Goal: Task Accomplishment & Management: Complete application form

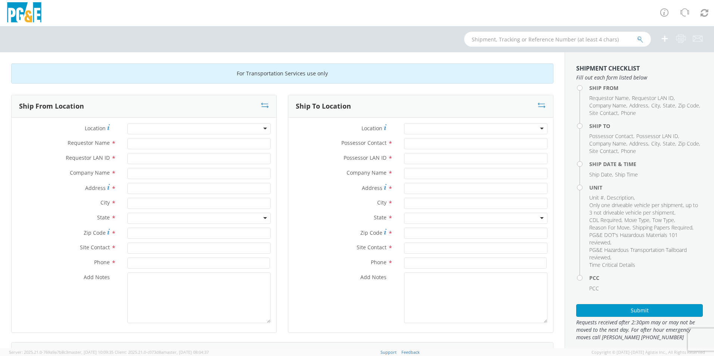
click at [255, 127] on div at bounding box center [198, 128] width 143 height 11
click at [264, 131] on div at bounding box center [198, 128] width 143 height 11
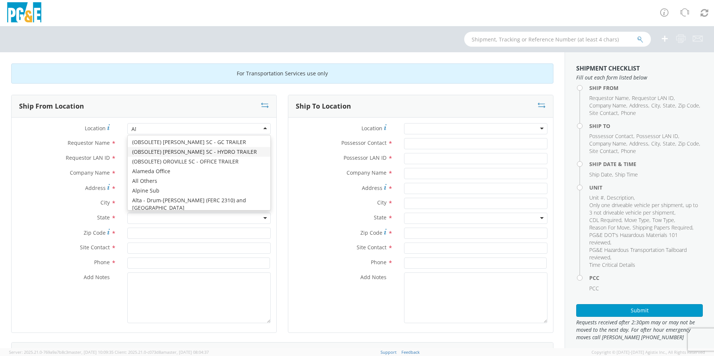
scroll to position [953, 0]
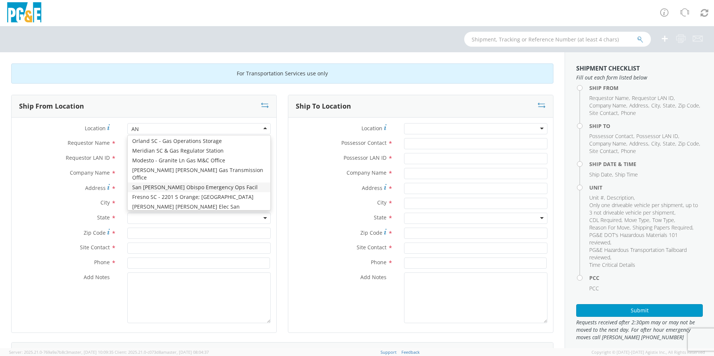
type input "A"
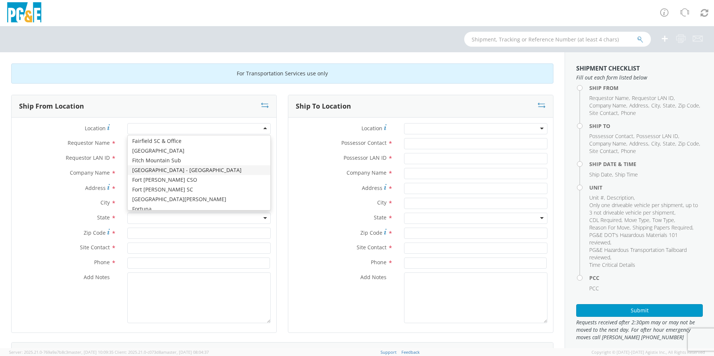
type input "A"
type input "PG&E"
type input "[STREET_ADDRESS]"
type input "ANGELS CAMP"
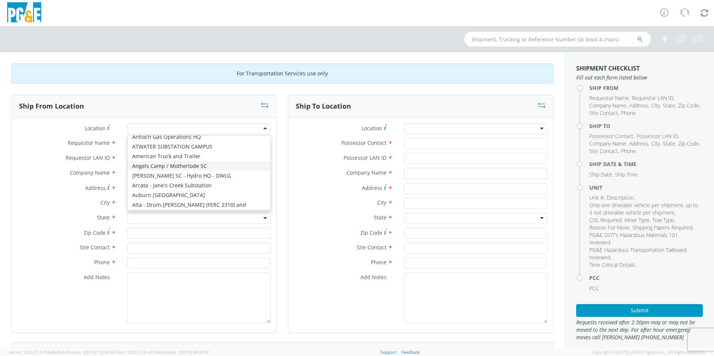
type input "95222"
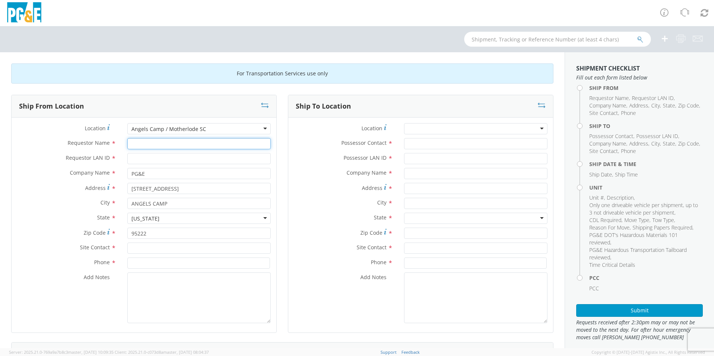
click at [164, 143] on input "Requestor Name *" at bounding box center [198, 143] width 143 height 11
type input "e"
type input "[PERSON_NAME]"
type input "EAJ0"
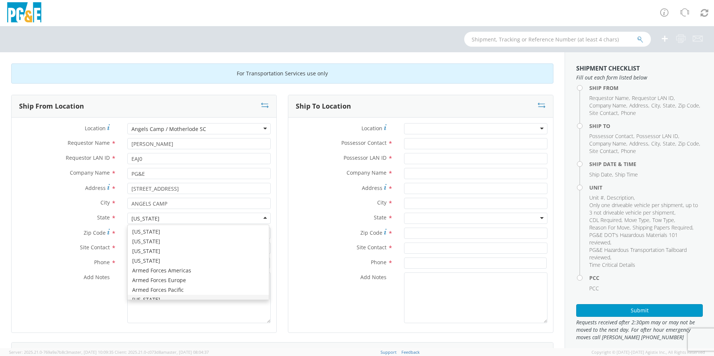
scroll to position [9, 0]
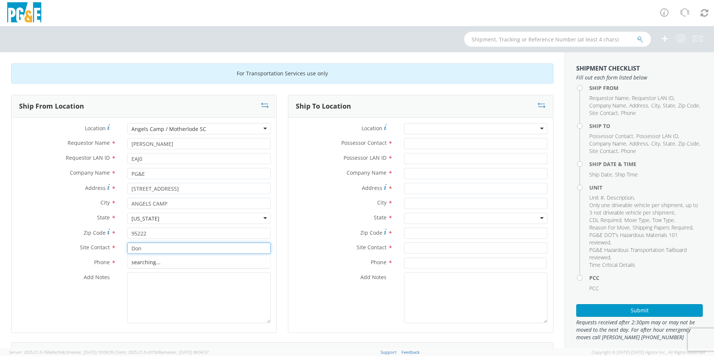
type input "Don"
type input "[PHONE_NUMBER]"
click at [433, 119] on div "Location * (OBSOLETE) [PERSON_NAME] SC - GC TRAILER (OBSOLETE) [GEOGRAPHIC_DATA…" at bounding box center [420, 225] width 265 height 215
click at [437, 131] on div at bounding box center [475, 128] width 143 height 11
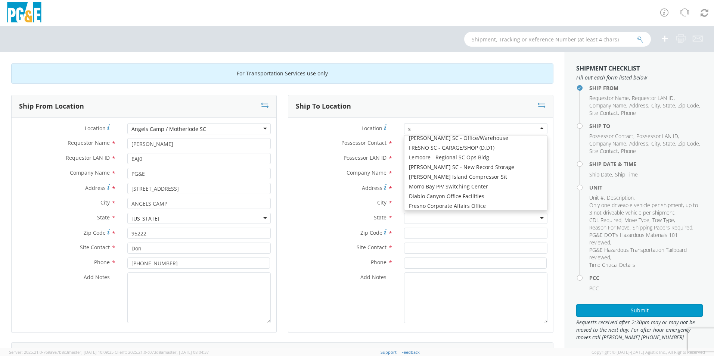
type input "st"
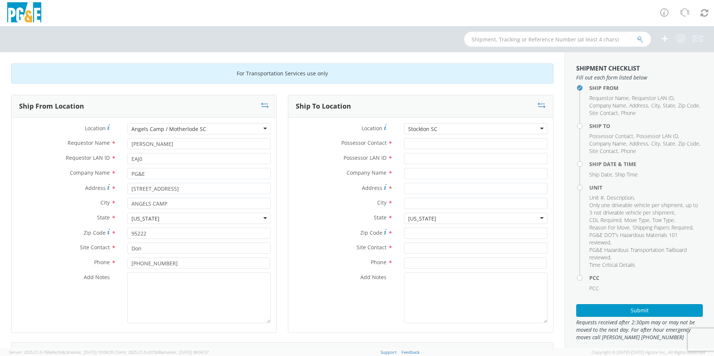
type input "PG&E"
type input "[STREET_ADDRESS]"
type input "STOCKTON"
type input "95204"
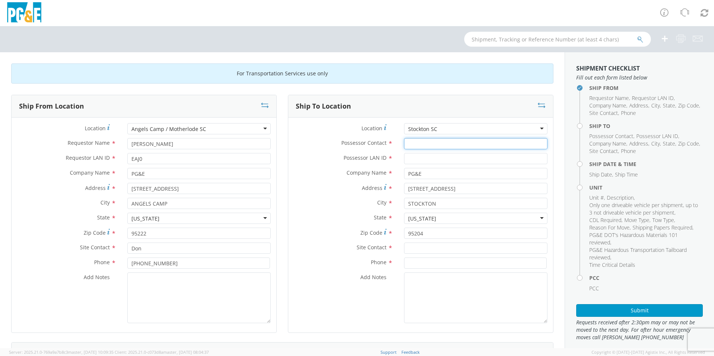
click at [437, 141] on input "Possessor Contact *" at bounding box center [475, 143] width 143 height 11
type input "RVC4"
drag, startPoint x: 422, startPoint y: 143, endPoint x: 337, endPoint y: 147, distance: 84.5
click at [338, 147] on div "Possessor Contact * RVC4" at bounding box center [420, 143] width 265 height 11
click at [426, 161] on input "Possessor LAN ID *" at bounding box center [475, 158] width 143 height 11
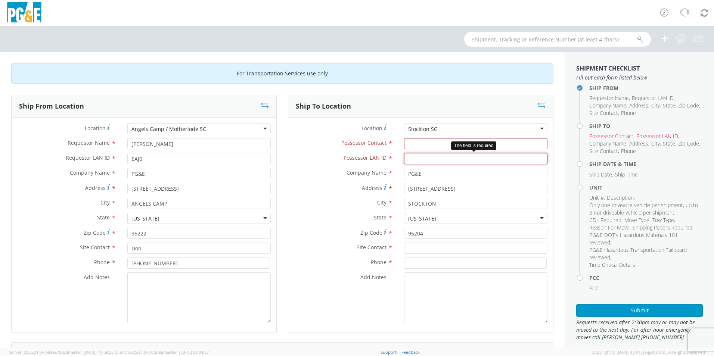
paste input "RVC4"
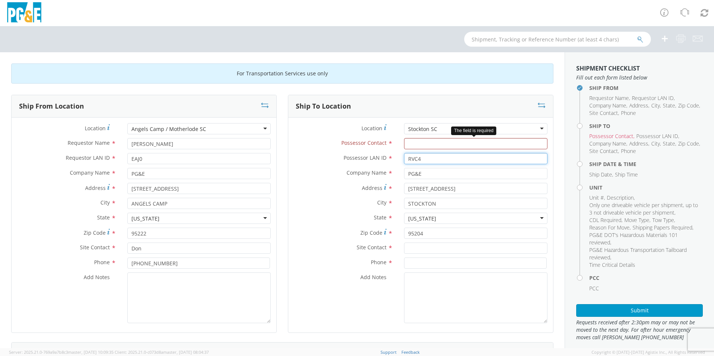
type input "RVC4"
click at [430, 143] on input "Possessor Contact *" at bounding box center [475, 143] width 143 height 11
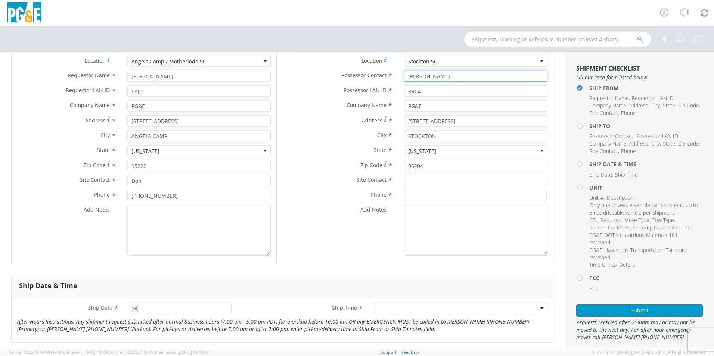
scroll to position [75, 0]
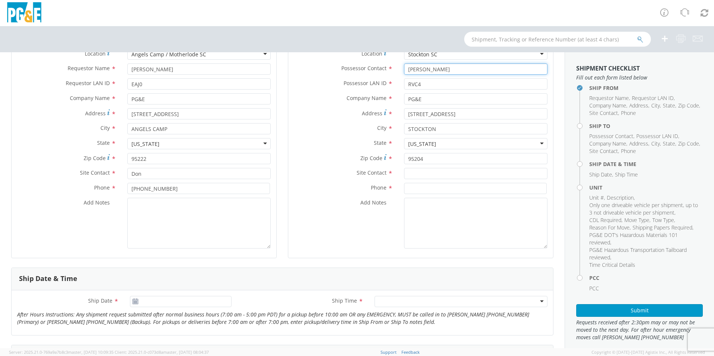
type input "[PERSON_NAME]"
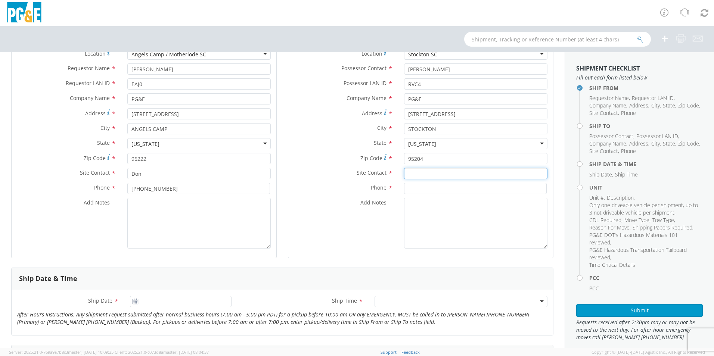
click at [424, 174] on input "text" at bounding box center [475, 173] width 143 height 11
type input "[PERSON_NAME]"
click at [430, 193] on input at bounding box center [475, 188] width 143 height 11
click at [429, 188] on input at bounding box center [475, 188] width 143 height 11
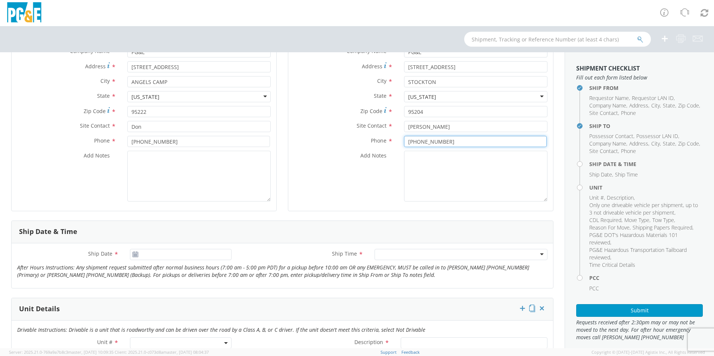
scroll to position [149, 0]
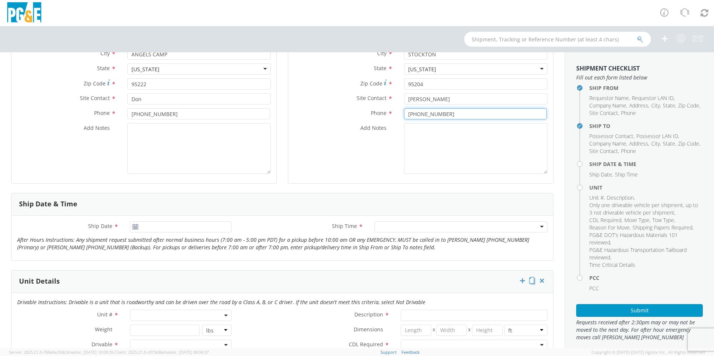
type input "[PHONE_NUMBER]"
click at [133, 228] on icon at bounding box center [135, 227] width 6 height 6
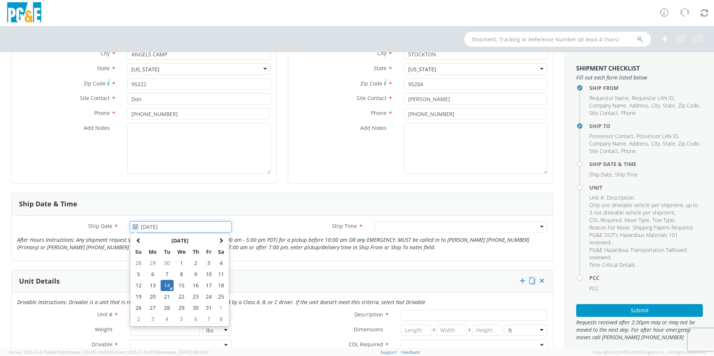
click at [159, 229] on input "[DATE]" at bounding box center [181, 226] width 102 height 11
click at [152, 298] on td "20" at bounding box center [153, 296] width 16 height 11
type input "[DATE]"
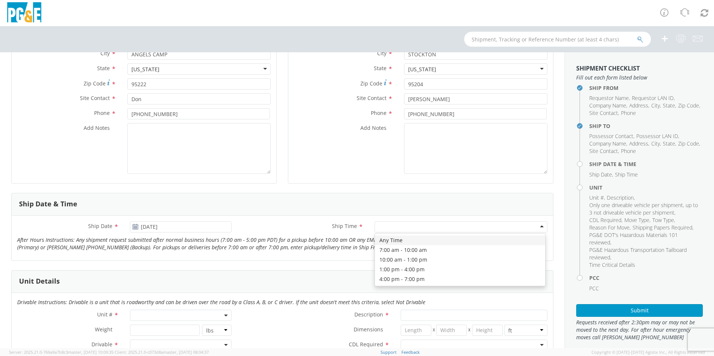
click at [409, 225] on div at bounding box center [460, 226] width 173 height 11
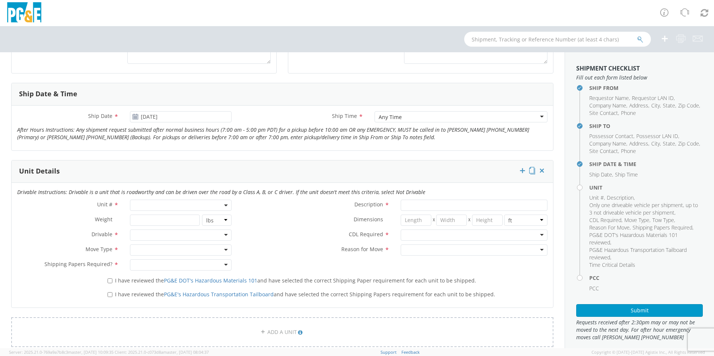
scroll to position [261, 0]
click at [222, 202] on span at bounding box center [181, 203] width 102 height 11
click at [171, 220] on input "search" at bounding box center [180, 215] width 97 height 11
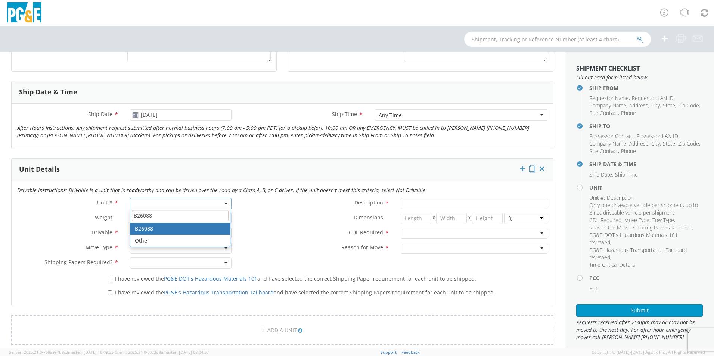
type input "B26088"
type input "TRUCK; HEAVY LINE TRUCK 6X6"
type input "66000"
select select "B26088"
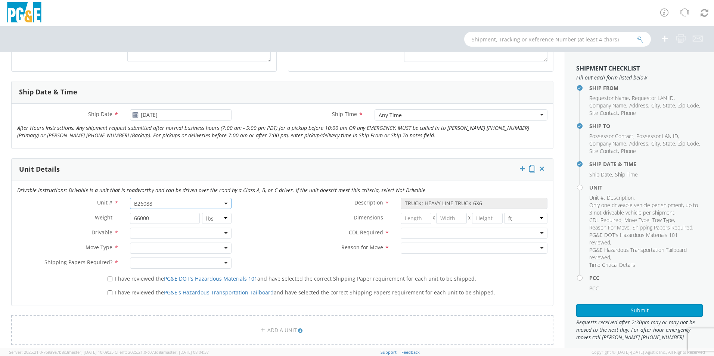
click at [186, 231] on div at bounding box center [181, 233] width 102 height 11
click at [184, 245] on div at bounding box center [181, 248] width 102 height 11
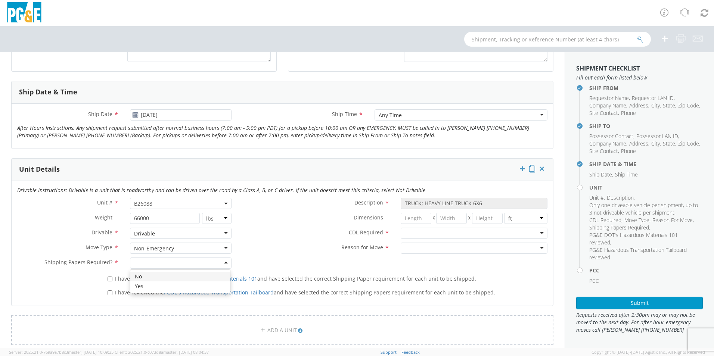
click at [197, 263] on div at bounding box center [181, 263] width 102 height 11
click at [412, 236] on div at bounding box center [474, 233] width 147 height 11
click at [415, 246] on div at bounding box center [474, 248] width 147 height 11
click at [108, 281] on label "I have reviewed the PG&E DOT's Hazardous Materials 101 and have selected the co…" at bounding box center [293, 278] width 370 height 9
click at [108, 281] on input "I have reviewed the PG&E DOT's Hazardous Materials 101 and have selected the co…" at bounding box center [110, 279] width 5 height 5
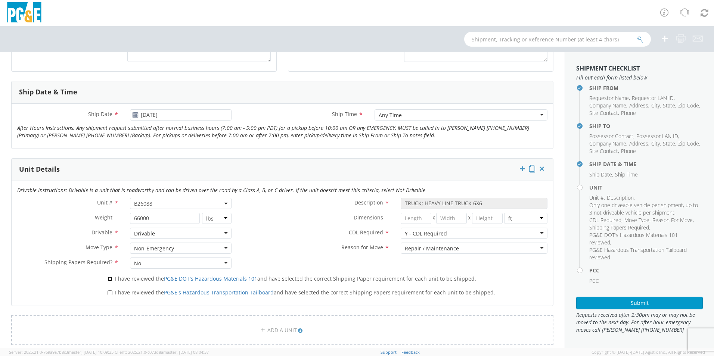
checkbox input "true"
click at [111, 292] on input "I have reviewed the PG&E's Hazardous Transportation Tailboard and have selected…" at bounding box center [110, 292] width 5 height 5
checkbox input "true"
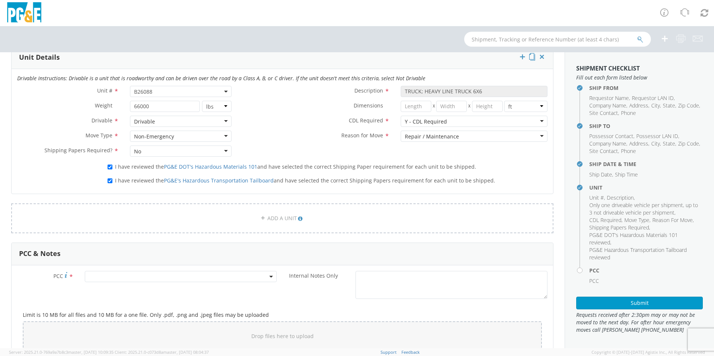
click at [166, 277] on span at bounding box center [181, 276] width 192 height 11
click at [158, 293] on input "number" at bounding box center [180, 288] width 186 height 11
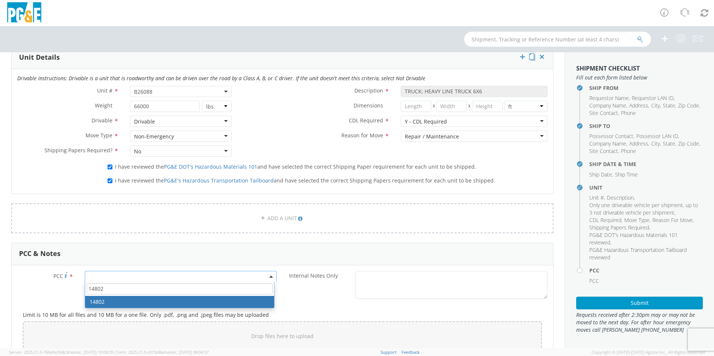
type input "14802"
select select "14802"
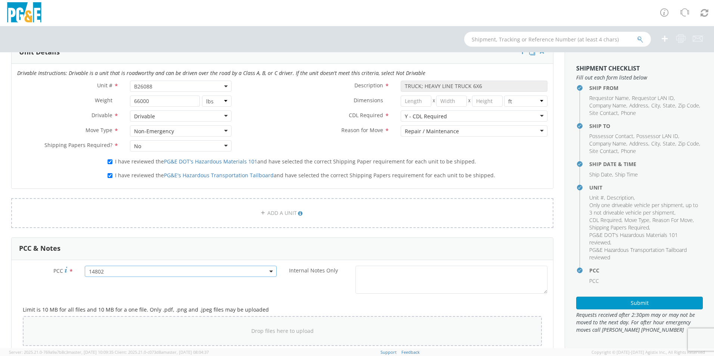
scroll to position [448, 0]
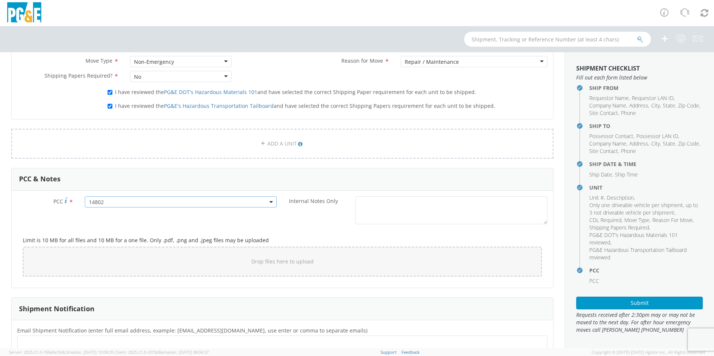
click at [643, 311] on span "Requests received after 2:30pm may or may not be moved to the next day. For aft…" at bounding box center [639, 322] width 127 height 22
click at [641, 304] on button "Submit" at bounding box center [639, 303] width 127 height 13
